Goal: Task Accomplishment & Management: Complete application form

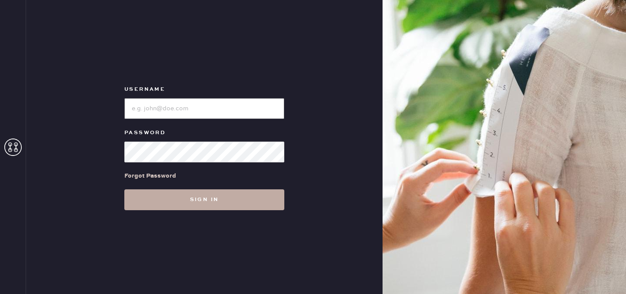
type input "reformationdomainnorthsideaustin"
click at [199, 206] on button "Sign in" at bounding box center [204, 199] width 160 height 21
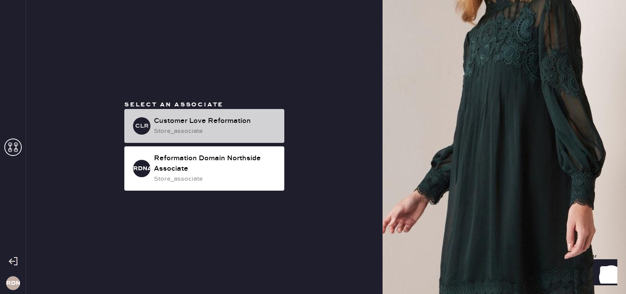
click at [196, 130] on div "store_associate" at bounding box center [215, 131] width 123 height 10
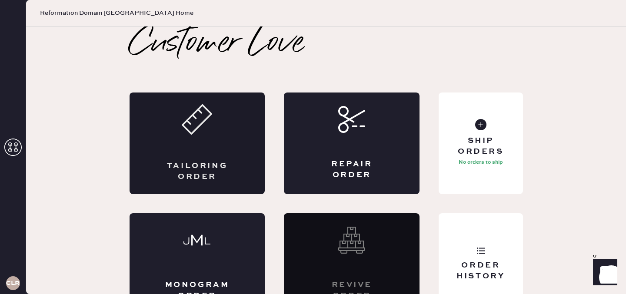
click at [183, 156] on div "Tailoring Order" at bounding box center [198, 144] width 136 height 102
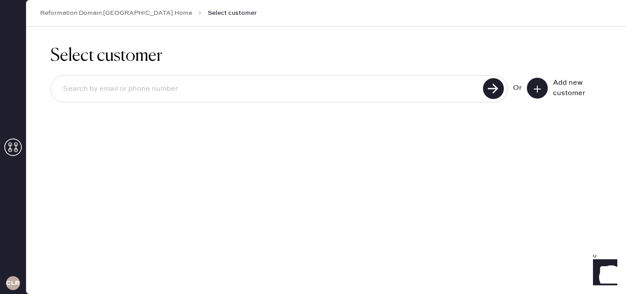
click at [378, 93] on input at bounding box center [268, 89] width 424 height 20
click at [399, 96] on input at bounding box center [268, 89] width 424 height 20
click at [539, 90] on icon at bounding box center [537, 89] width 9 height 9
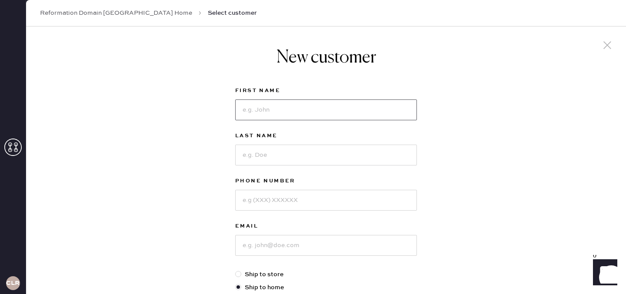
click at [374, 107] on input at bounding box center [326, 110] width 182 height 21
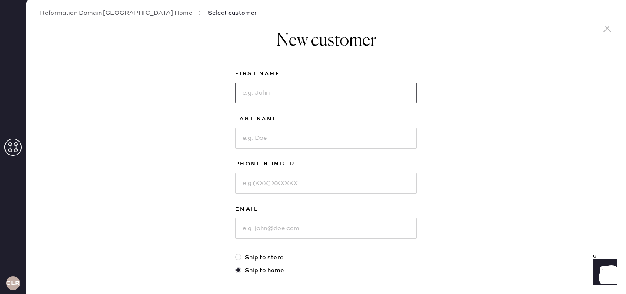
scroll to position [14, 0]
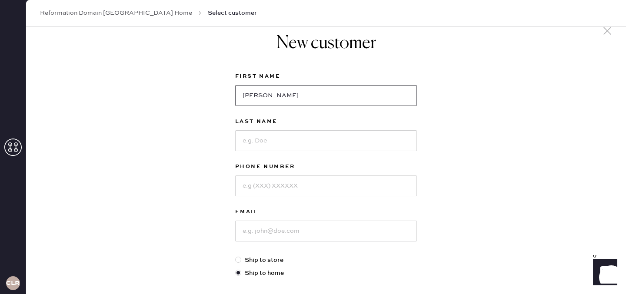
type input "[PERSON_NAME]"
click at [338, 141] on input at bounding box center [326, 140] width 182 height 21
type input "[PERSON_NAME]"
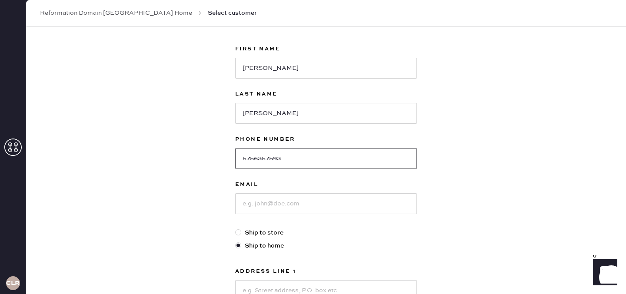
scroll to position [43, 0]
type input "5756357593"
click at [275, 207] on input at bounding box center [326, 203] width 182 height 21
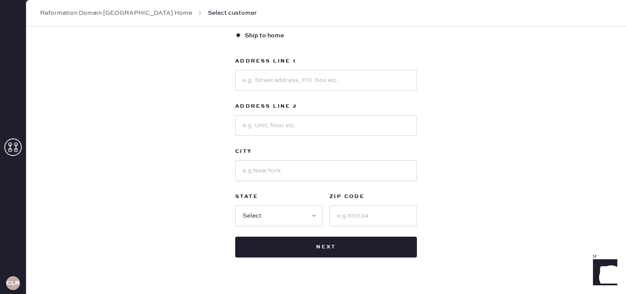
scroll to position [259, 0]
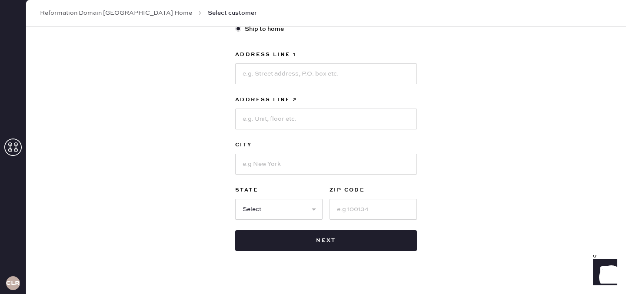
type input "[EMAIL_ADDRESS][DOMAIN_NAME]"
click at [309, 74] on input at bounding box center [326, 73] width 182 height 21
type input "[STREET_ADDRESS][PERSON_NAME]"
click at [306, 130] on div "Address Line [GEOGRAPHIC_DATA][STREET_ADDRESS][PERSON_NAME] Address Line 2 City…" at bounding box center [326, 135] width 182 height 170
click at [302, 121] on input at bounding box center [326, 119] width 182 height 21
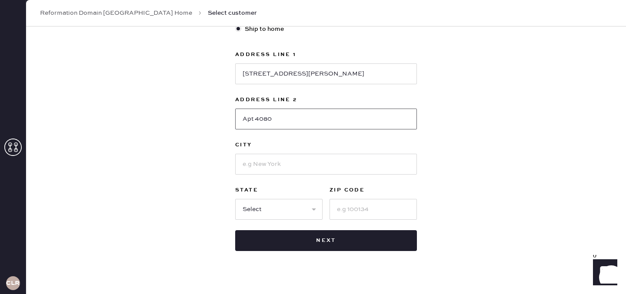
type input "Apt 4080"
click at [263, 158] on input at bounding box center [326, 164] width 182 height 21
type input "Austin"
click at [253, 213] on select "Select AK AL AR AZ CA CO CT [GEOGRAPHIC_DATA] DE FL [GEOGRAPHIC_DATA] HI [GEOGR…" at bounding box center [278, 209] width 87 height 21
select select "[GEOGRAPHIC_DATA]"
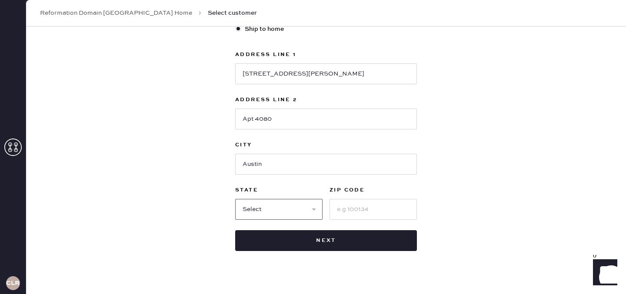
click at [235, 199] on select "Select AK AL AR AZ CA CO CT [GEOGRAPHIC_DATA] DE FL [GEOGRAPHIC_DATA] HI [GEOGR…" at bounding box center [278, 209] width 87 height 21
click at [369, 208] on input at bounding box center [372, 209] width 87 height 21
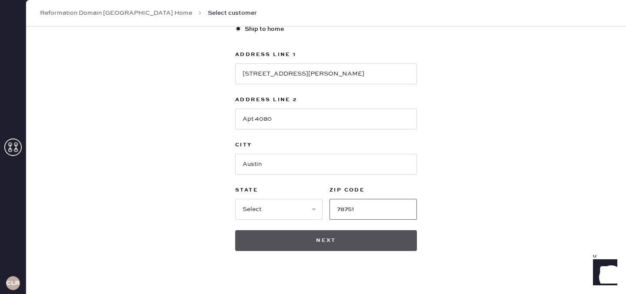
type input "78751"
click at [355, 240] on button "Next" at bounding box center [326, 240] width 182 height 21
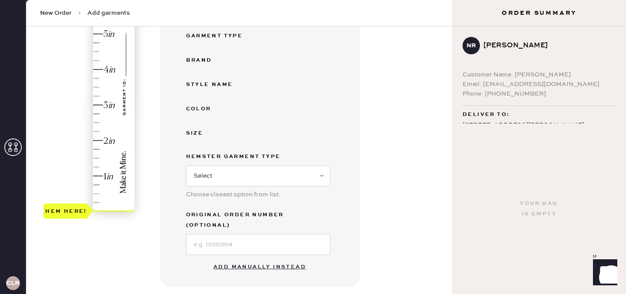
scroll to position [170, 0]
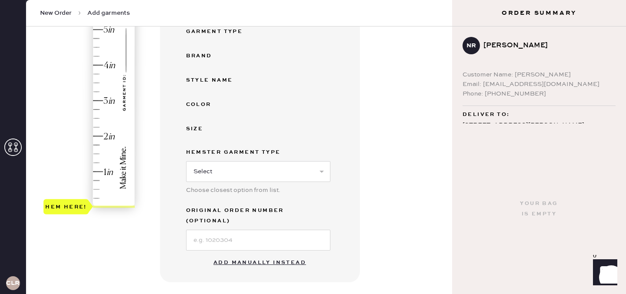
click at [259, 254] on button "Add manually instead" at bounding box center [259, 262] width 103 height 17
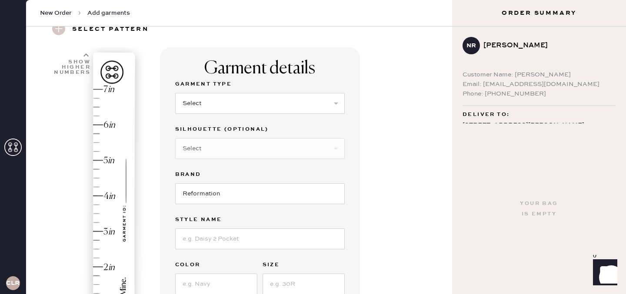
scroll to position [34, 0]
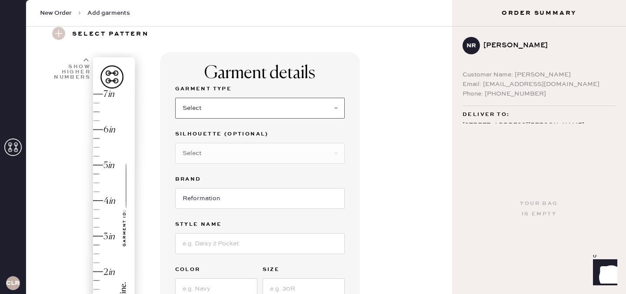
click at [241, 114] on select "Select Basic Skirt Jeans Leggings Pants Shorts Basic Sleeved Dress Basic Sleeve…" at bounding box center [259, 108] width 169 height 21
select select "8"
click at [175, 98] on select "Select Basic Skirt Jeans Leggings Pants Shorts Basic Sleeved Dress Basic Sleeve…" at bounding box center [259, 108] width 169 height 21
click at [228, 151] on select "Select Maxi Dress Midi Dress Mini Dress Other" at bounding box center [259, 153] width 169 height 21
select select "27"
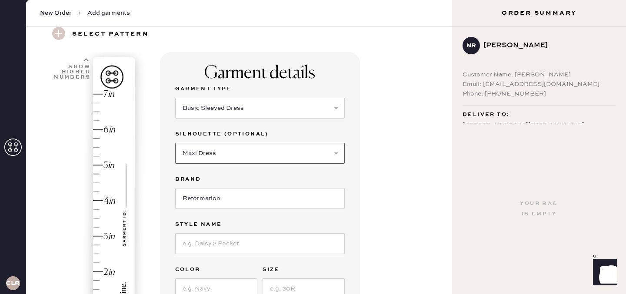
click at [175, 143] on select "Select Maxi Dress Midi Dress Mini Dress Other" at bounding box center [259, 153] width 169 height 21
click at [241, 247] on input at bounding box center [259, 243] width 169 height 21
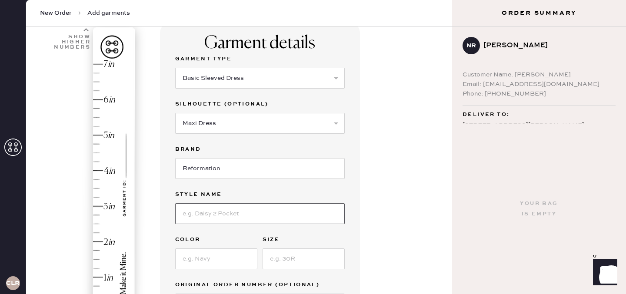
scroll to position [66, 0]
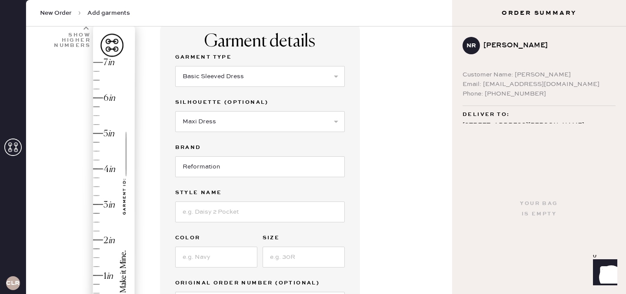
click at [189, 227] on div "Garment Type Select Basic Skirt Jeans Leggings Pants Shorts Basic Sleeved Dress…" at bounding box center [259, 182] width 169 height 261
click at [206, 218] on input at bounding box center [259, 212] width 169 height 21
click at [223, 214] on input "Cap Sleeve Sress" at bounding box center [259, 212] width 169 height 21
type input "Cap Sleeve Dress"
click at [203, 252] on input at bounding box center [216, 257] width 82 height 21
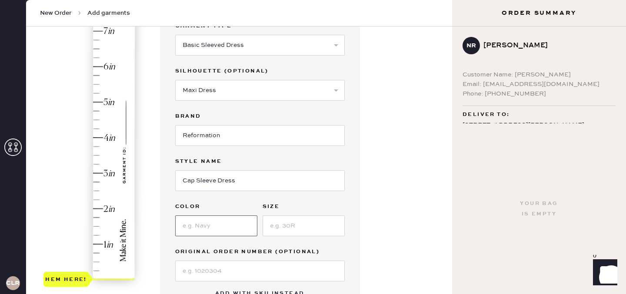
scroll to position [98, 0]
type input "Navy"
click at [294, 227] on input at bounding box center [303, 225] width 82 height 21
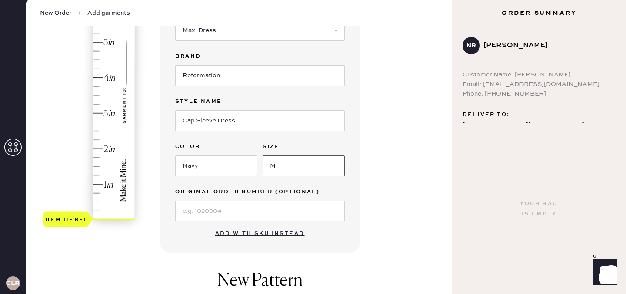
scroll to position [162, 0]
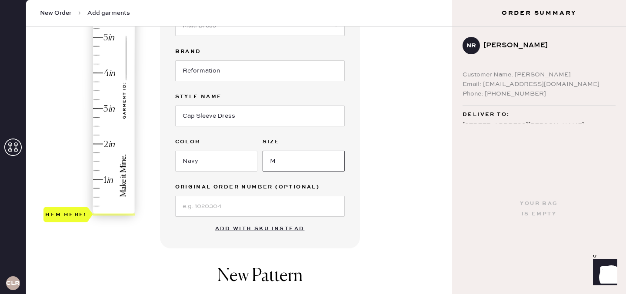
type input "M"
click at [266, 208] on input at bounding box center [259, 206] width 169 height 21
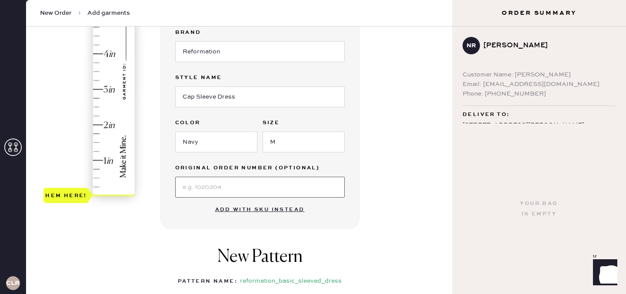
scroll to position [184, 0]
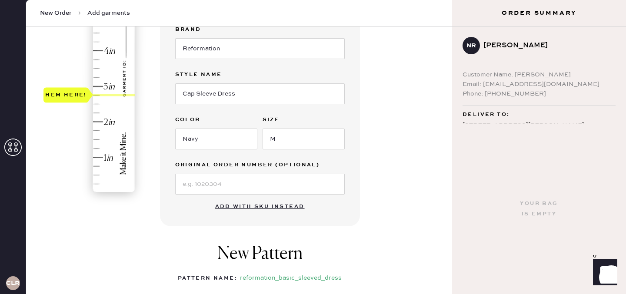
type input "3"
drag, startPoint x: 65, startPoint y: 192, endPoint x: 66, endPoint y: 91, distance: 101.3
click at [66, 91] on div "Hem here!" at bounding box center [66, 86] width 42 height 10
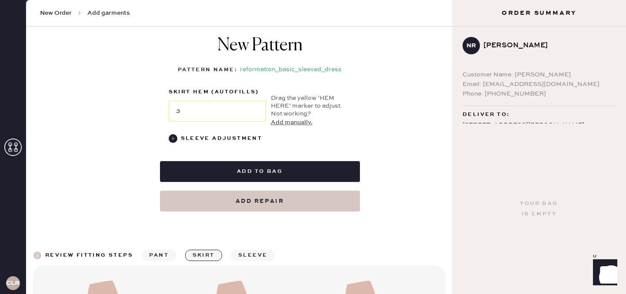
scroll to position [390, 0]
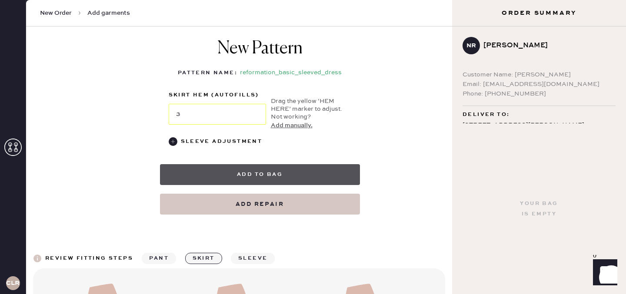
click at [239, 179] on button "Add to bag" at bounding box center [260, 174] width 200 height 21
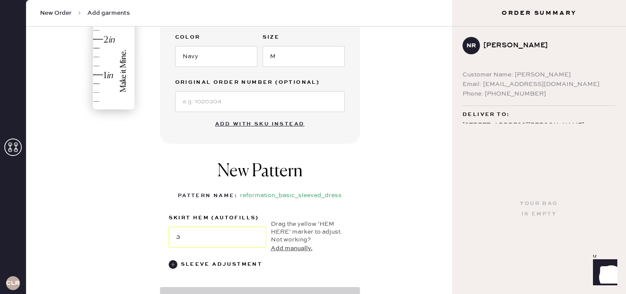
scroll to position [230, 0]
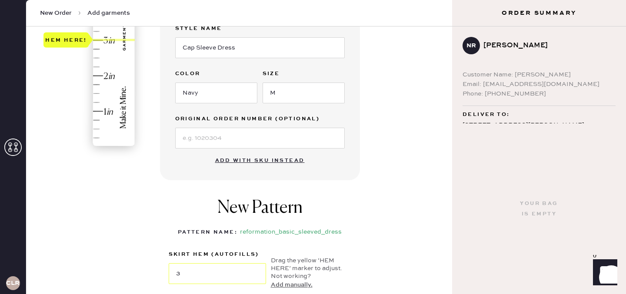
select select "8"
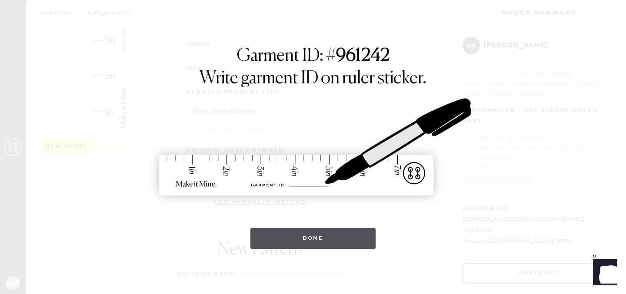
click at [324, 233] on button "Done" at bounding box center [313, 238] width 126 height 21
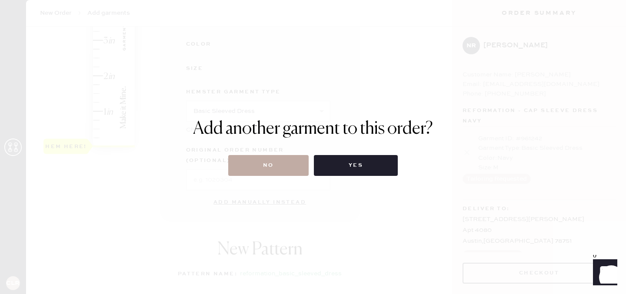
click at [281, 164] on button "No" at bounding box center [268, 165] width 80 height 21
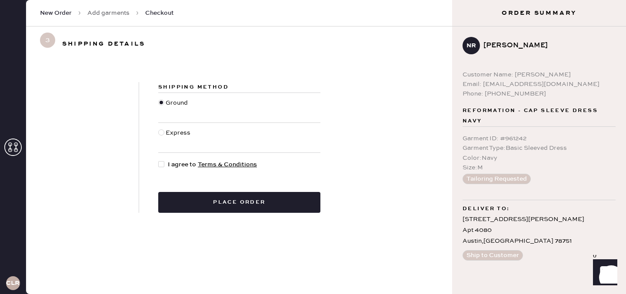
click at [162, 163] on div at bounding box center [161, 164] width 6 height 6
click at [159, 160] on input "I agree to Terms & Conditions" at bounding box center [158, 160] width 0 height 0
checkbox input "true"
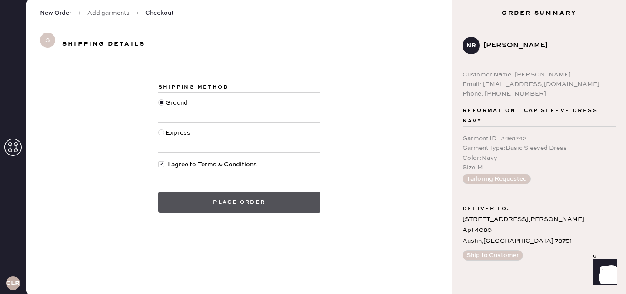
click at [249, 200] on button "Place order" at bounding box center [239, 202] width 162 height 21
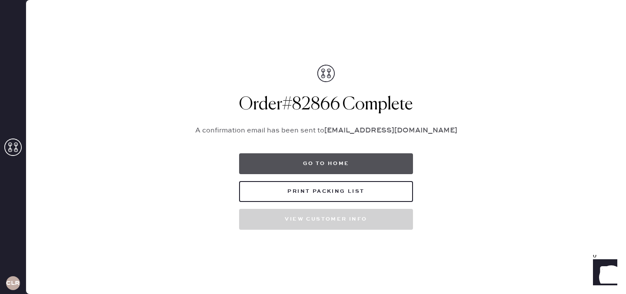
click at [289, 165] on button "Go to home" at bounding box center [326, 163] width 174 height 21
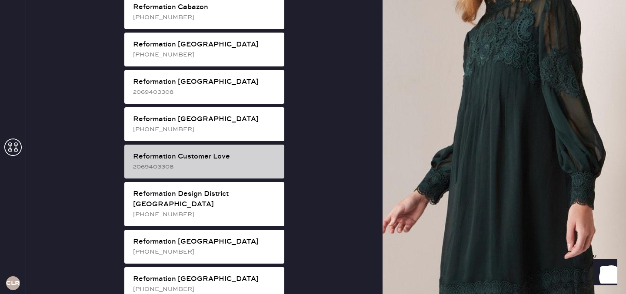
scroll to position [327, 0]
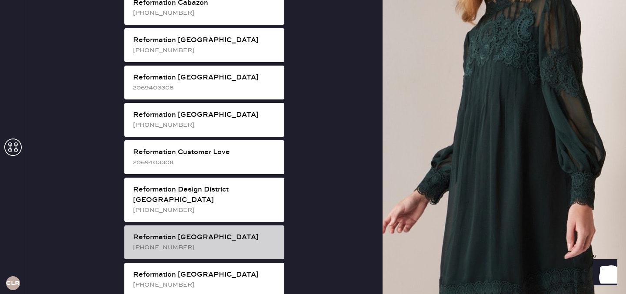
click at [170, 243] on div "[PHONE_NUMBER]" at bounding box center [205, 248] width 144 height 10
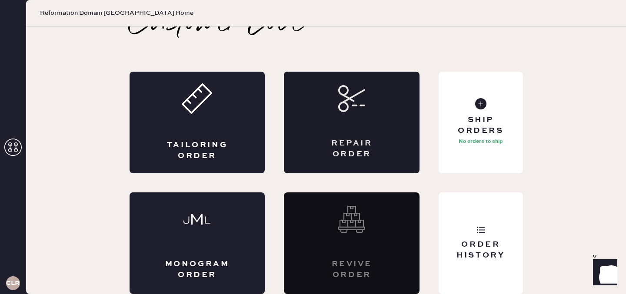
scroll to position [0, 0]
